Goal: Navigation & Orientation: Find specific page/section

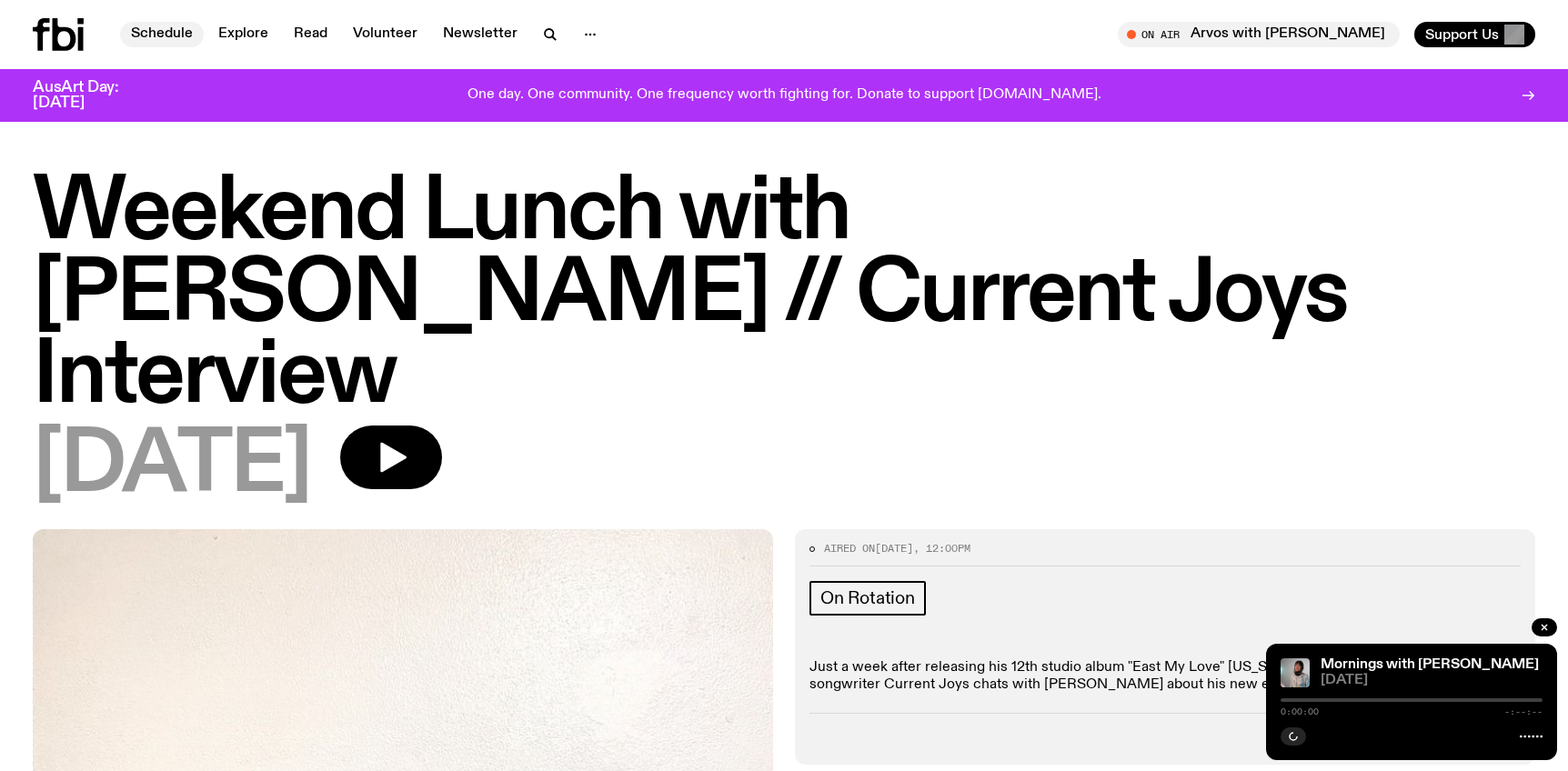
click at [156, 33] on link "Schedule" at bounding box center [162, 34] width 83 height 26
click at [180, 33] on link "Schedule" at bounding box center [162, 34] width 83 height 26
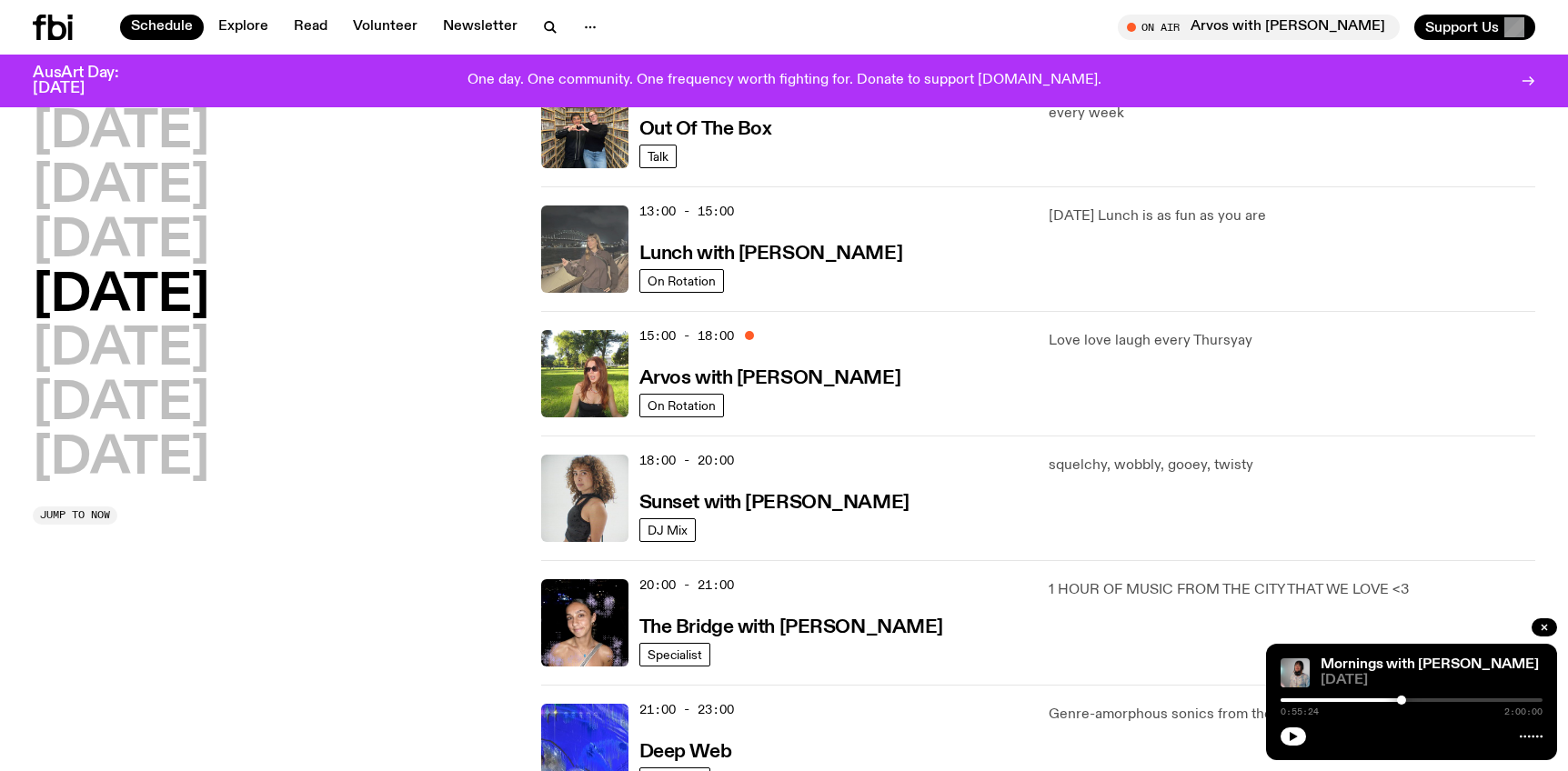
scroll to position [491, 0]
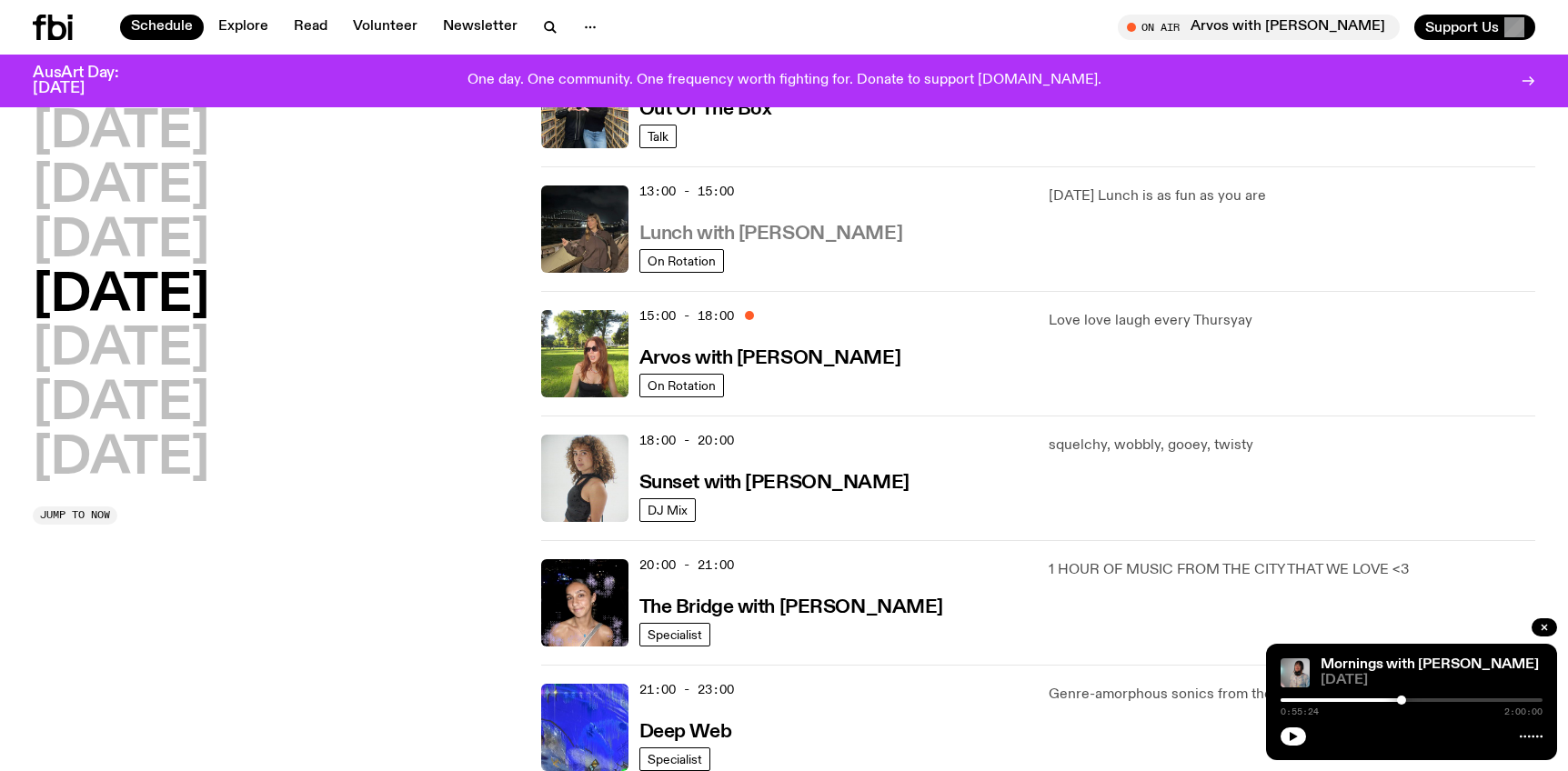
click at [738, 231] on h3 "Lunch with [PERSON_NAME]" at bounding box center [771, 234] width 263 height 19
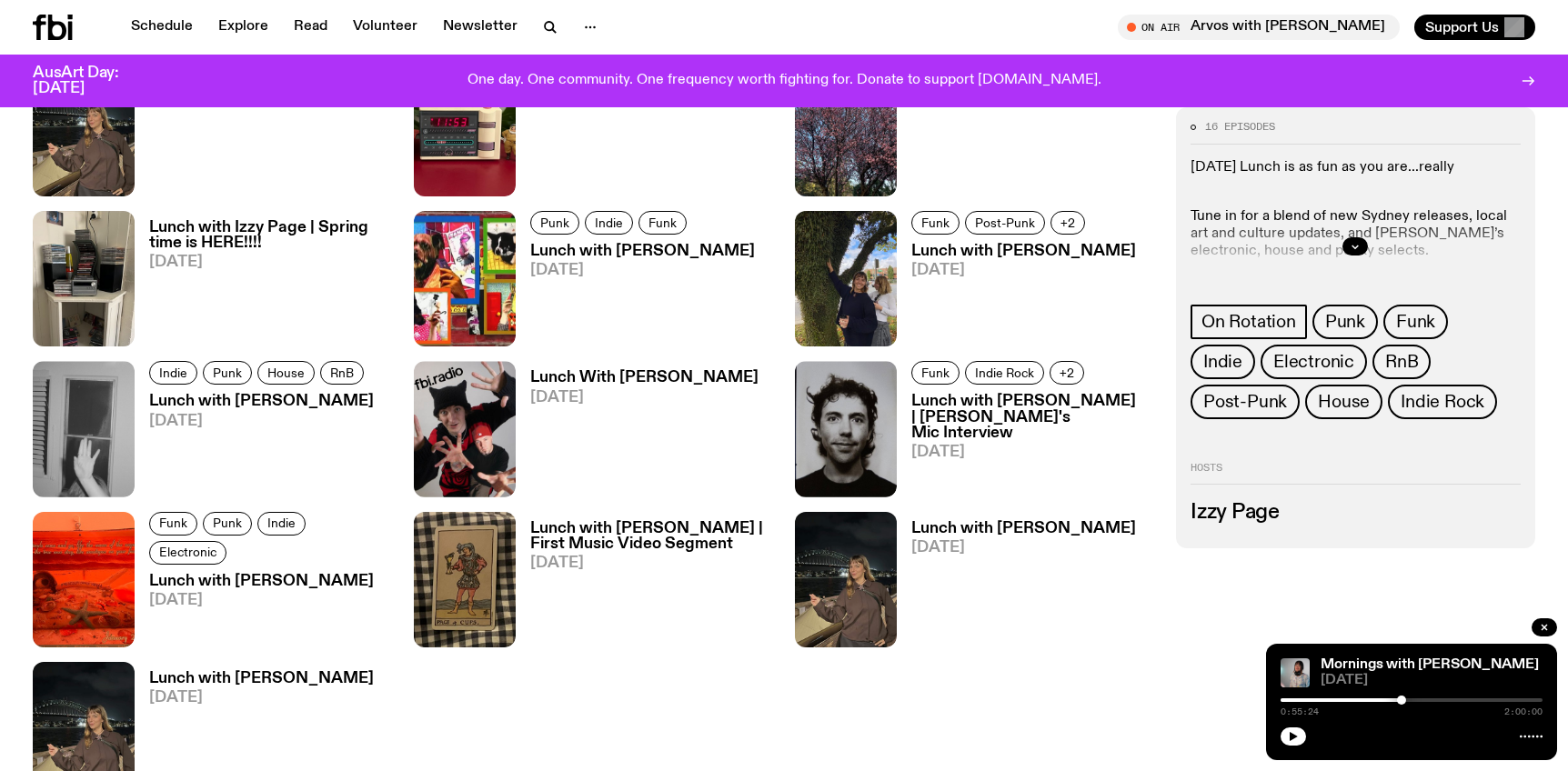
scroll to position [1289, 0]
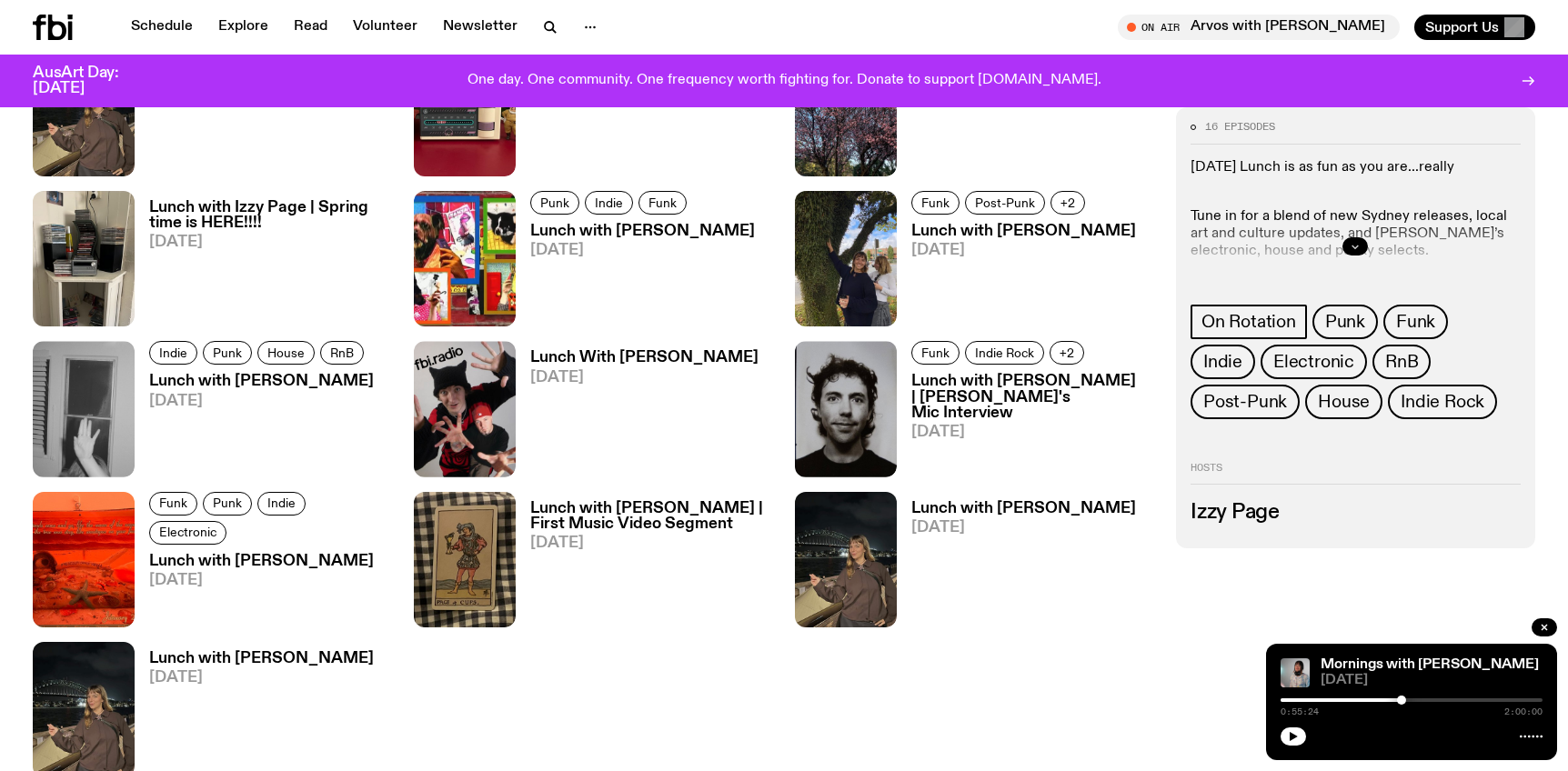
click at [1354, 248] on icon "button" at bounding box center [1355, 246] width 11 height 11
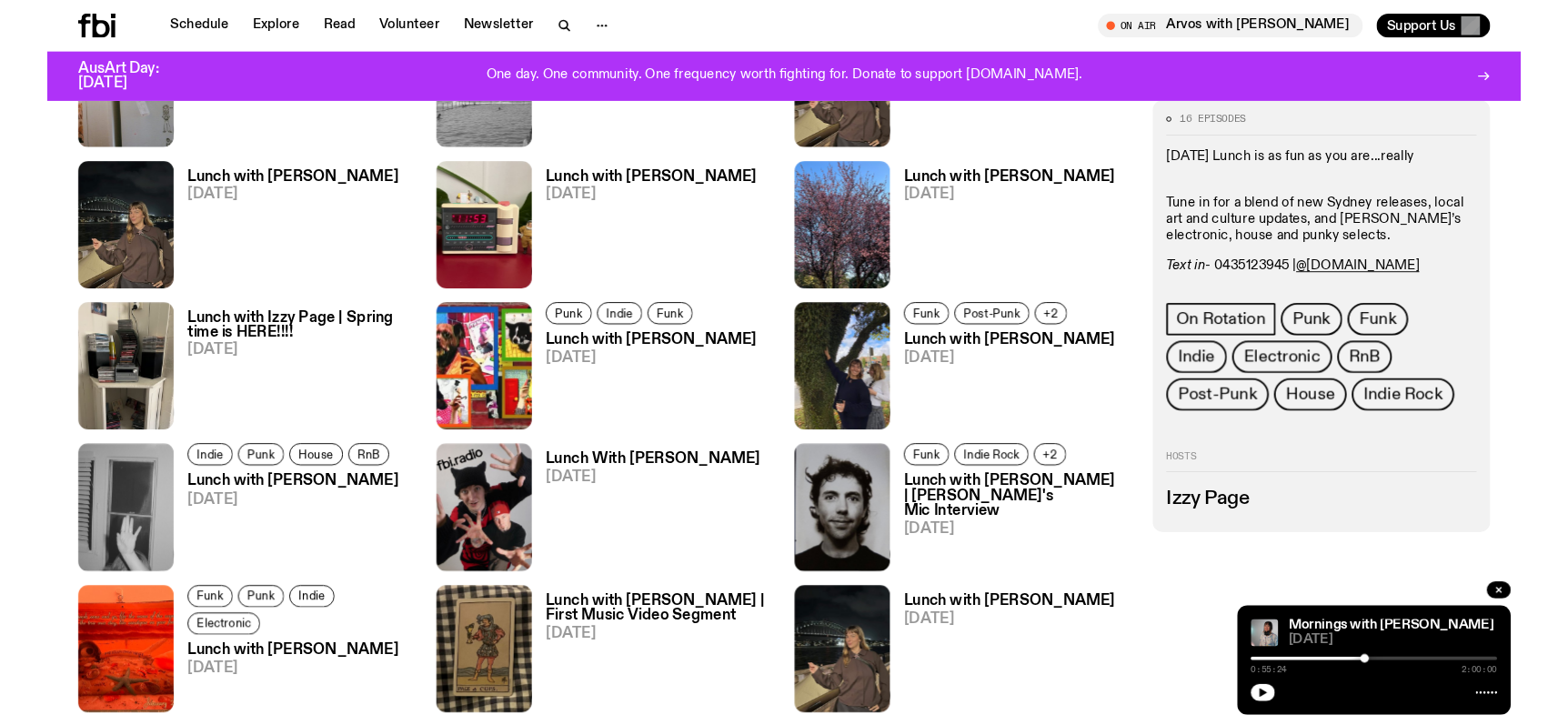
scroll to position [1158, 0]
